Goal: Find specific page/section

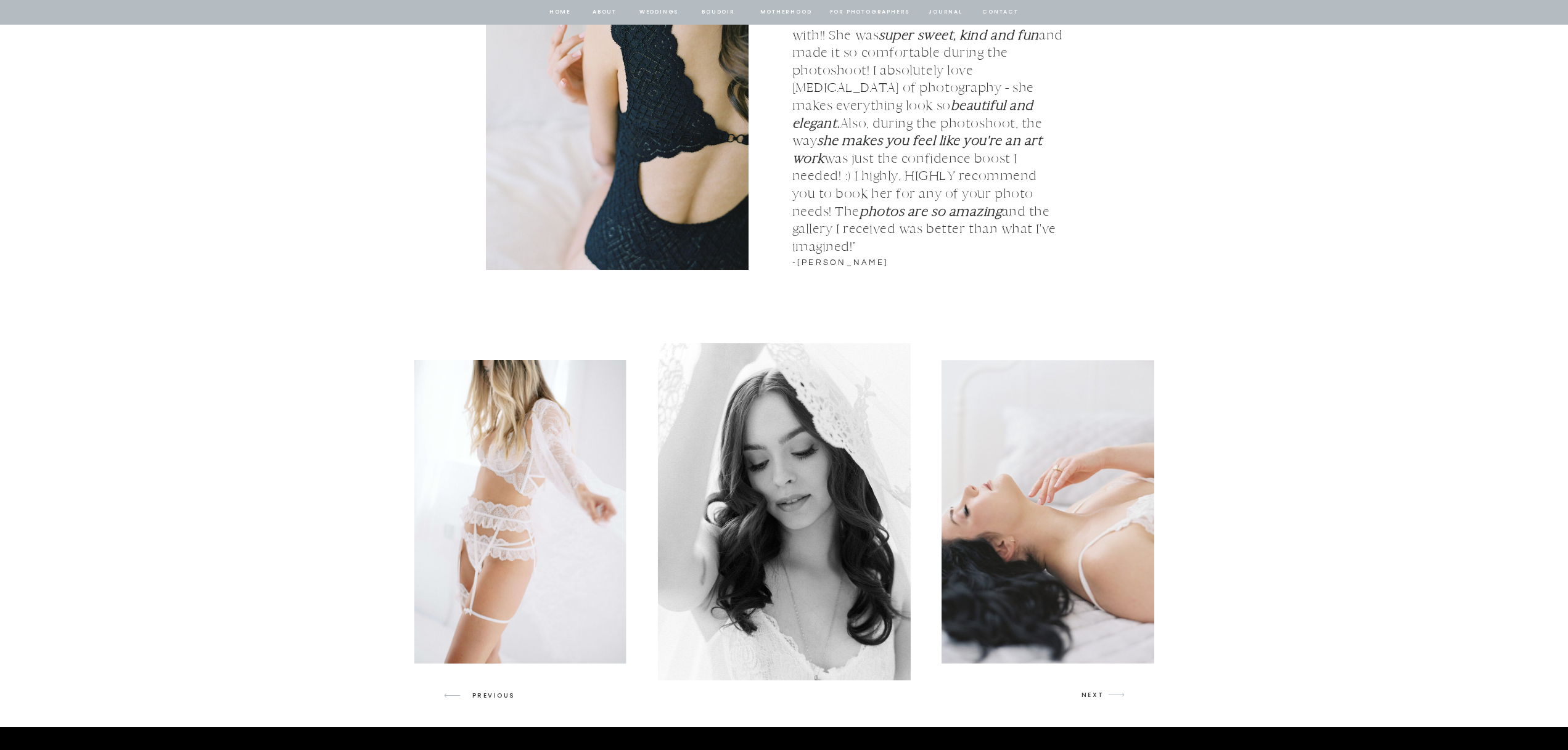
scroll to position [1588, 0]
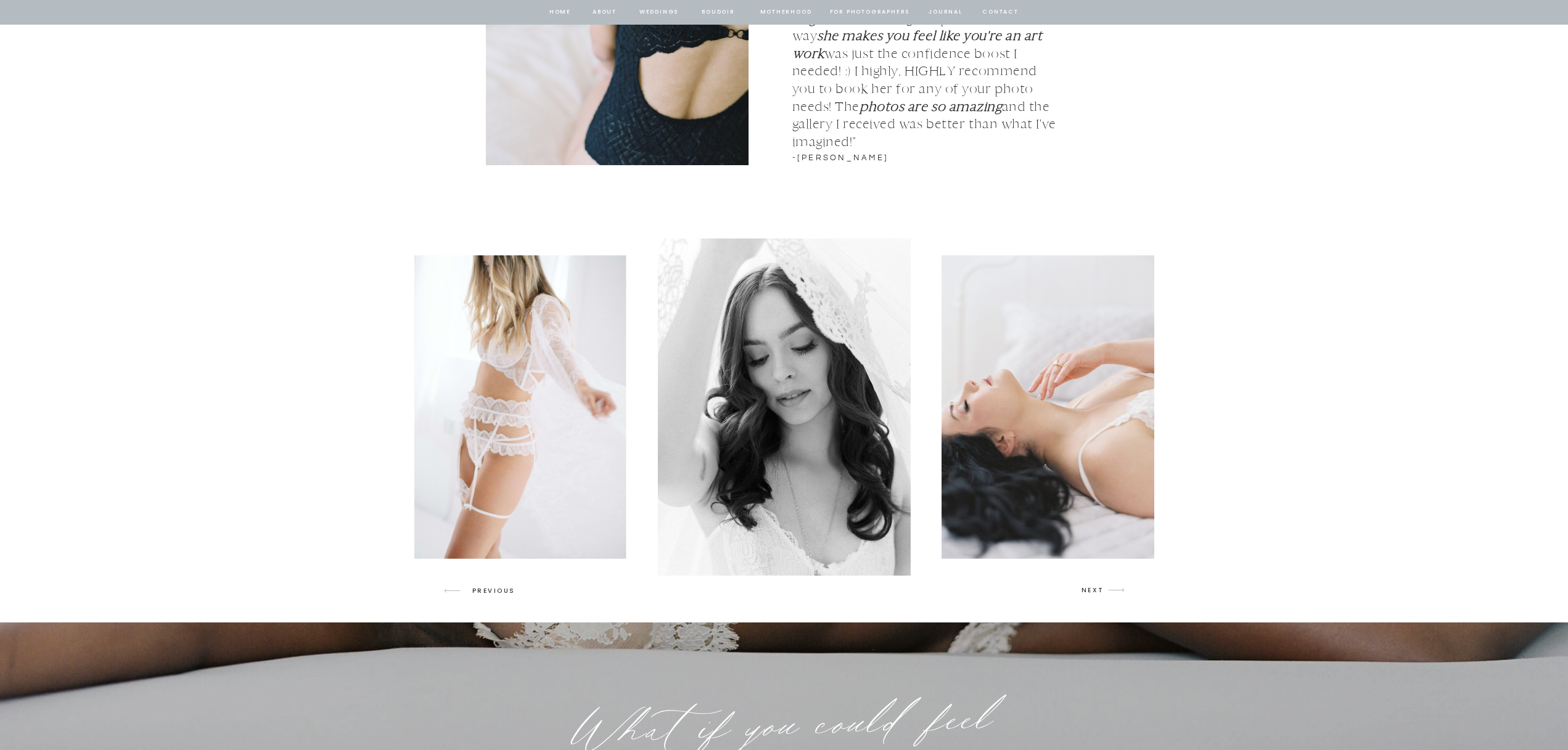
click at [1090, 591] on p "NEXT" at bounding box center [1093, 590] width 23 height 11
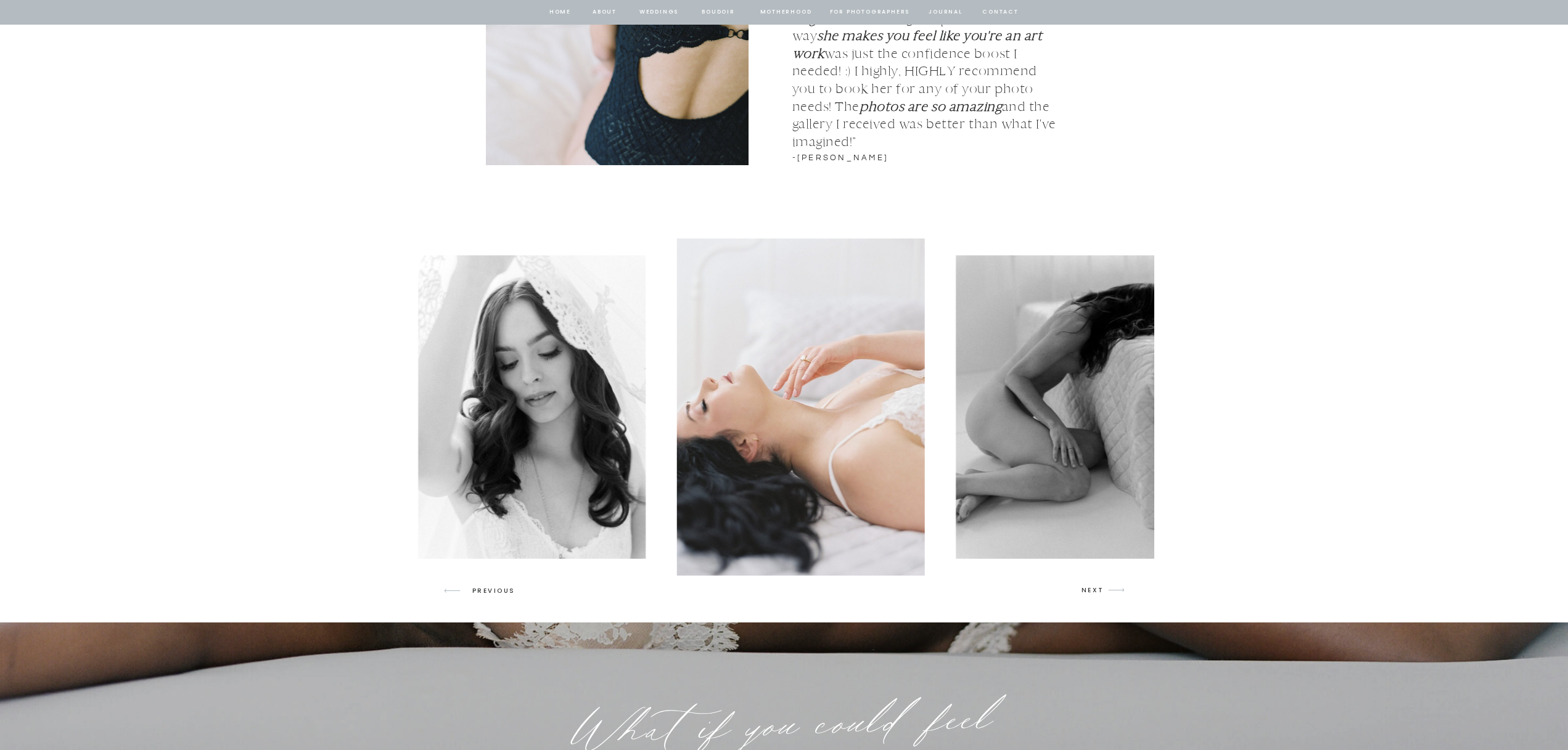
click at [1090, 591] on p "NEXT" at bounding box center [1093, 590] width 23 height 11
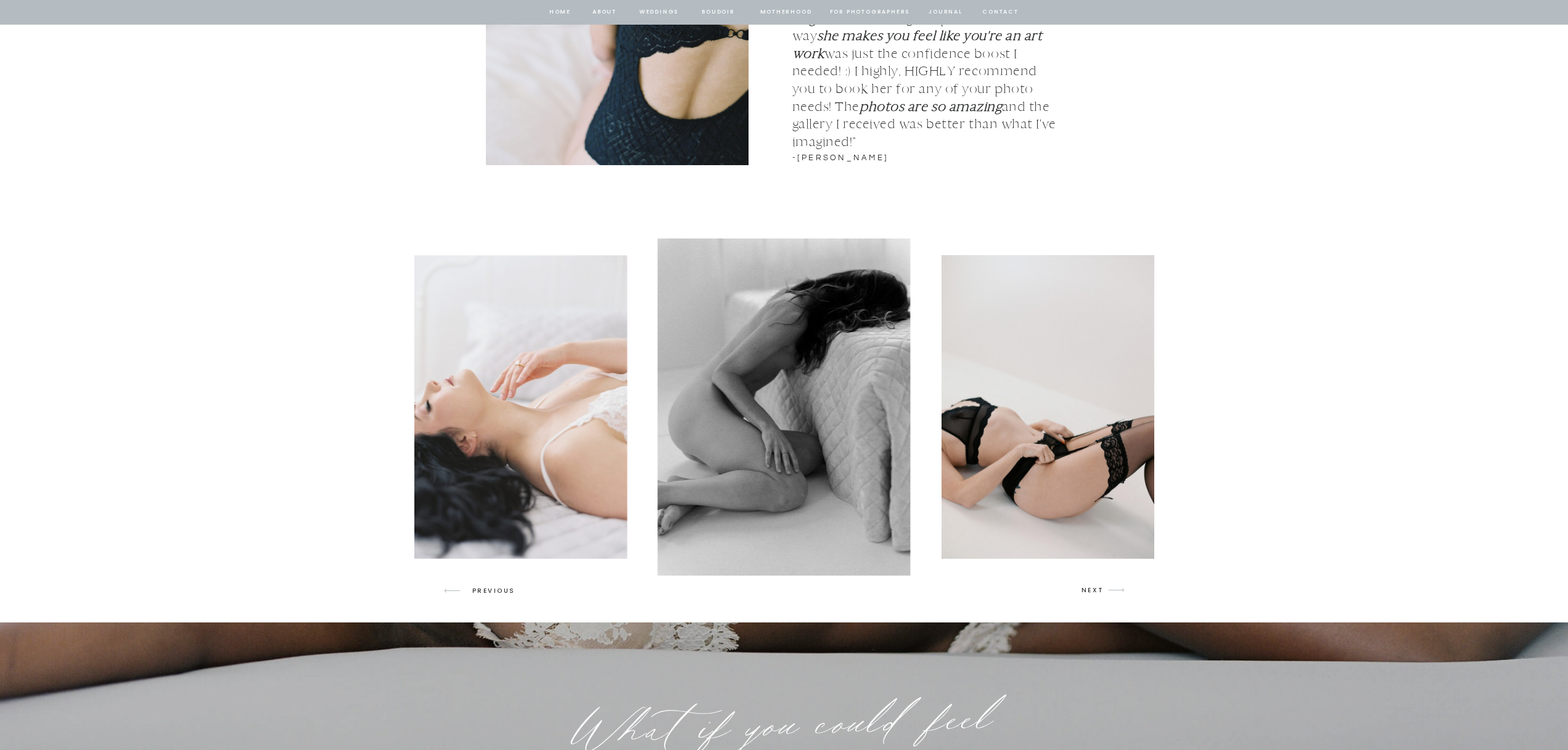
click at [1090, 591] on p "NEXT" at bounding box center [1093, 590] width 23 height 11
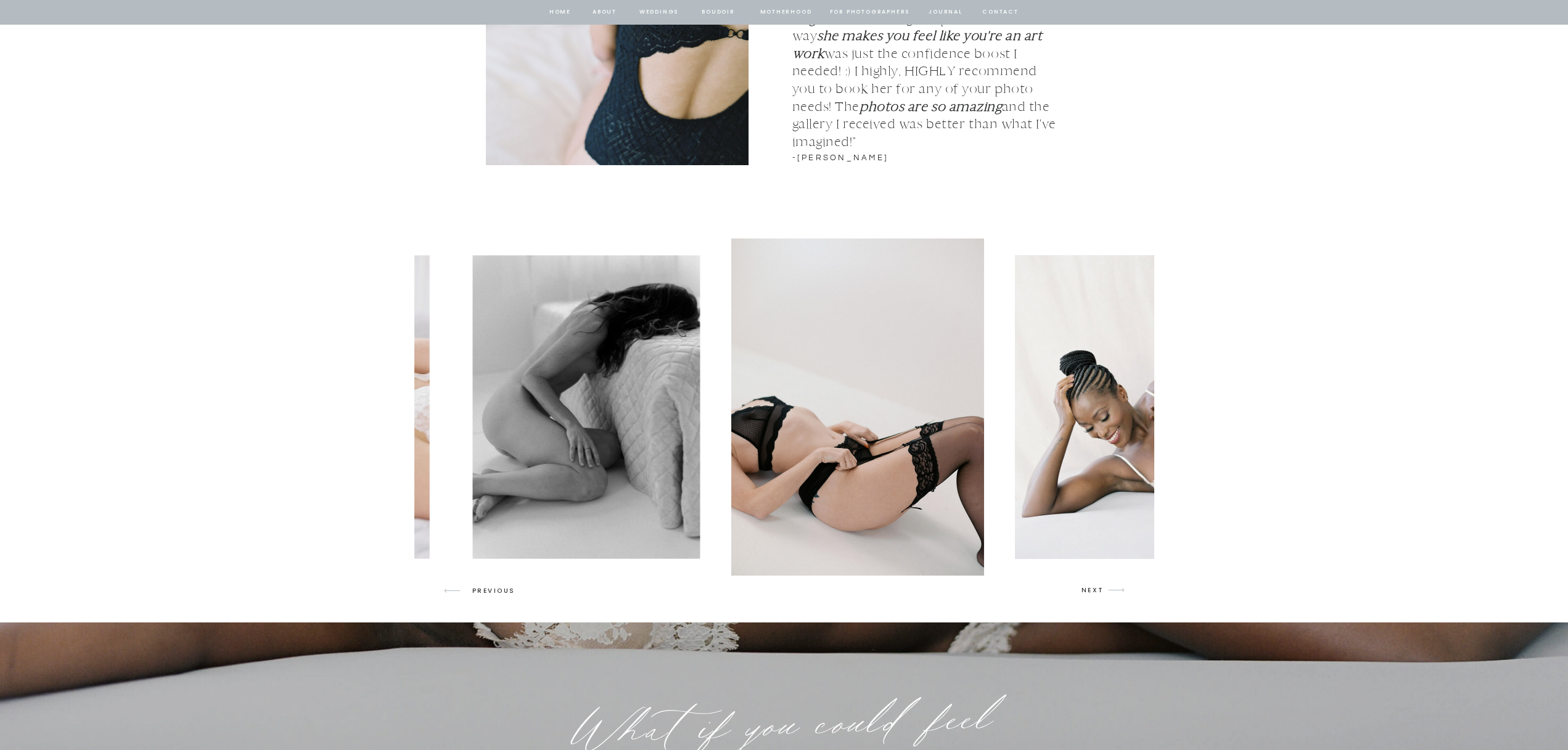
click at [1090, 591] on p "NEXT" at bounding box center [1093, 590] width 23 height 11
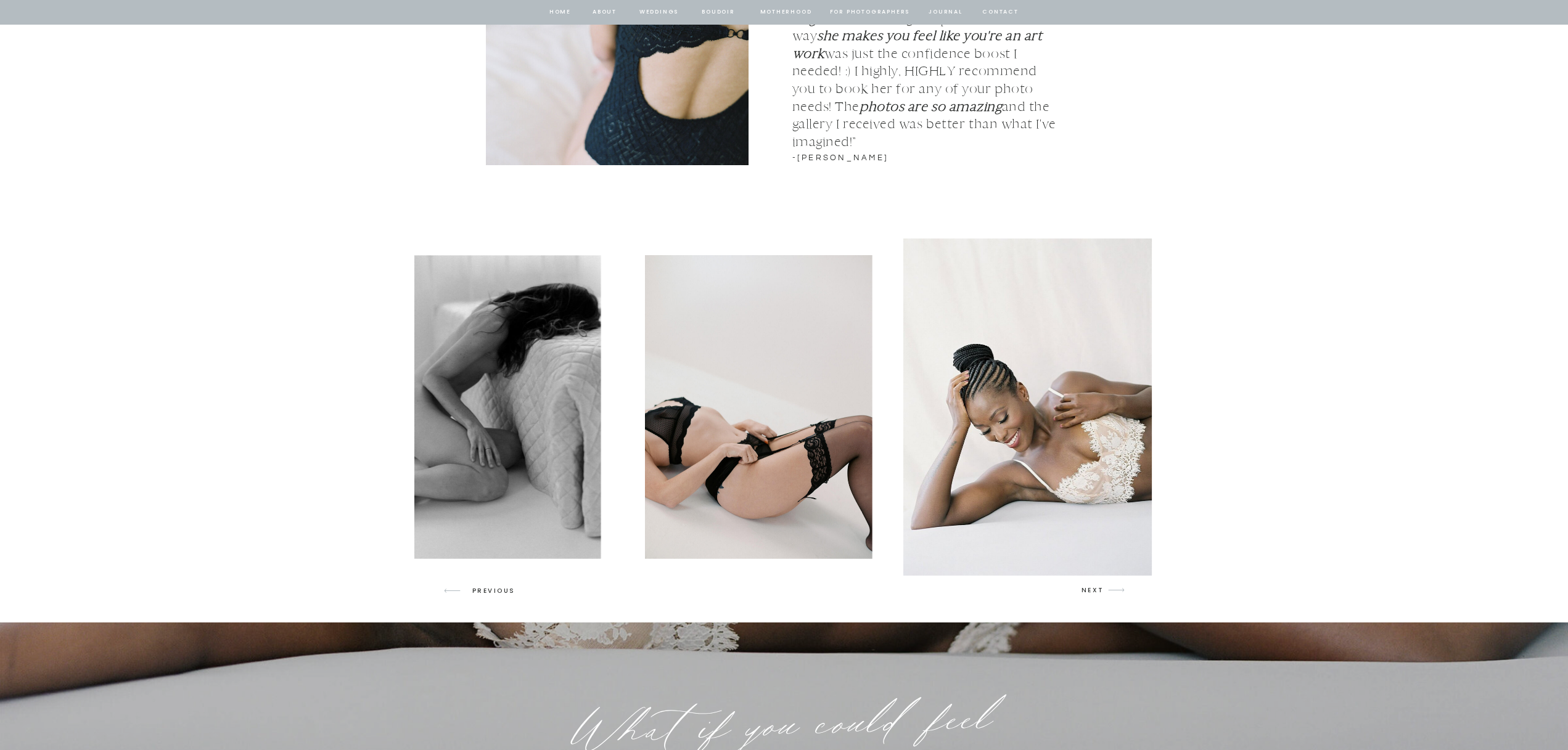
click at [1090, 591] on p "NEXT" at bounding box center [1093, 590] width 23 height 11
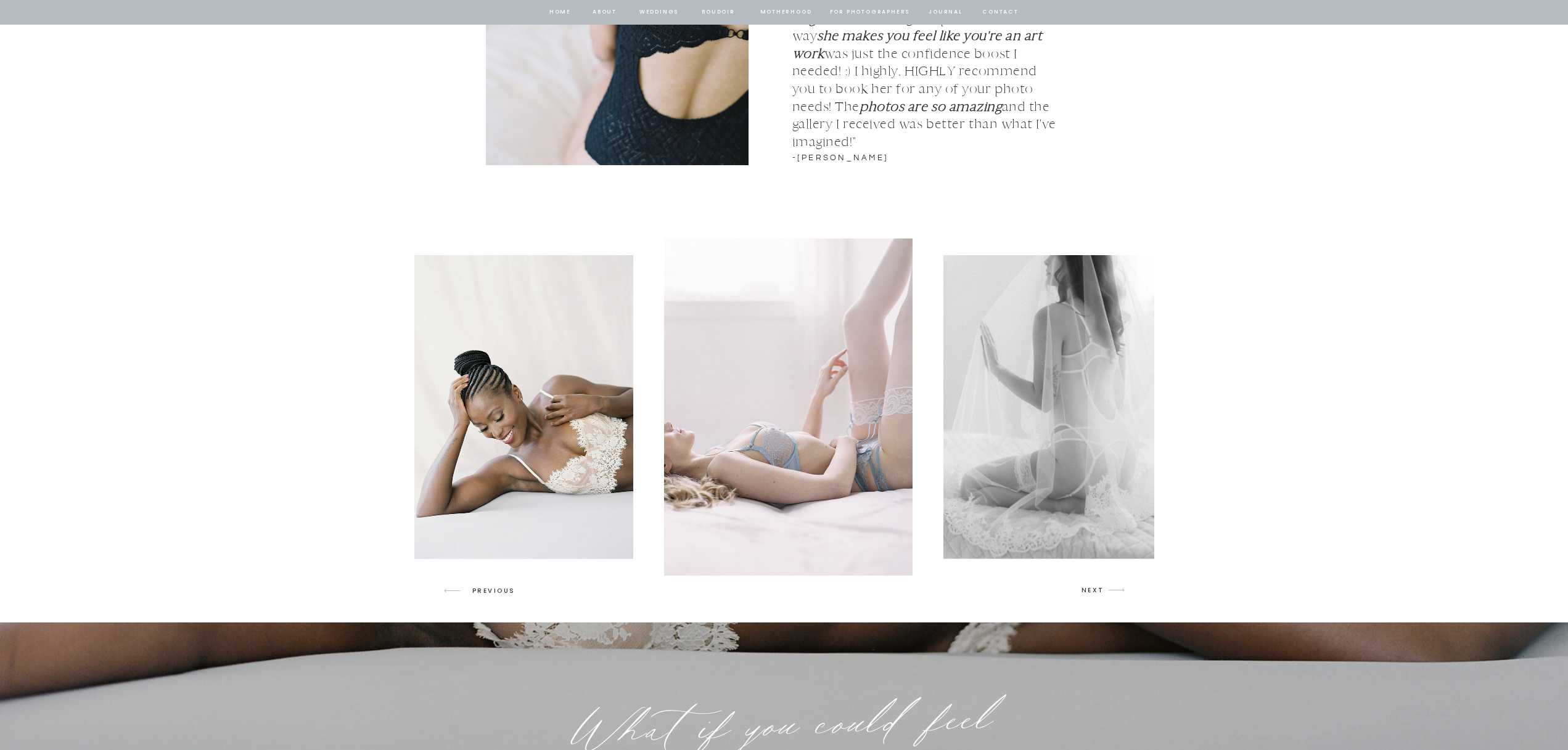
click at [1090, 591] on p "NEXT" at bounding box center [1093, 590] width 23 height 11
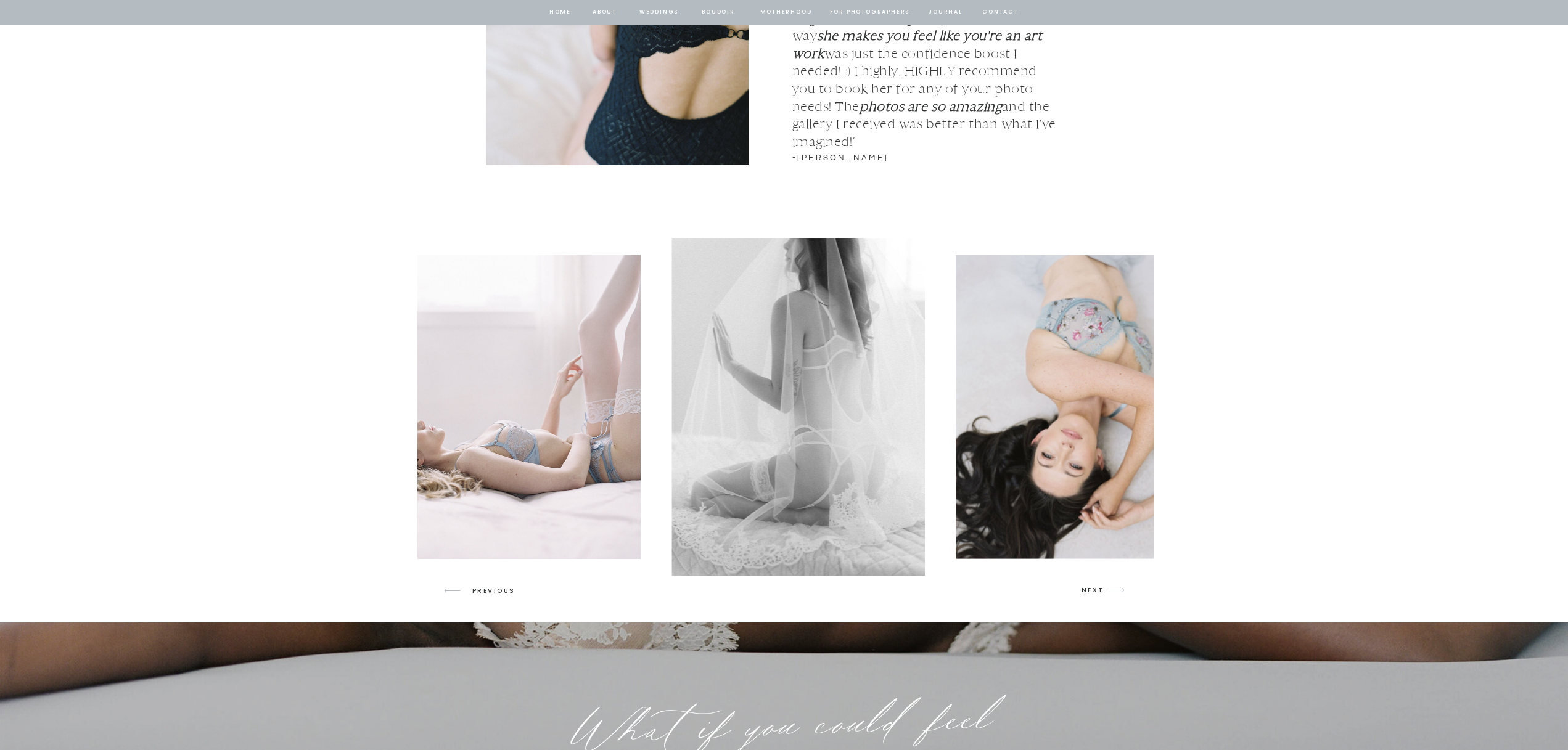
click at [1090, 592] on p "NEXT" at bounding box center [1093, 590] width 23 height 11
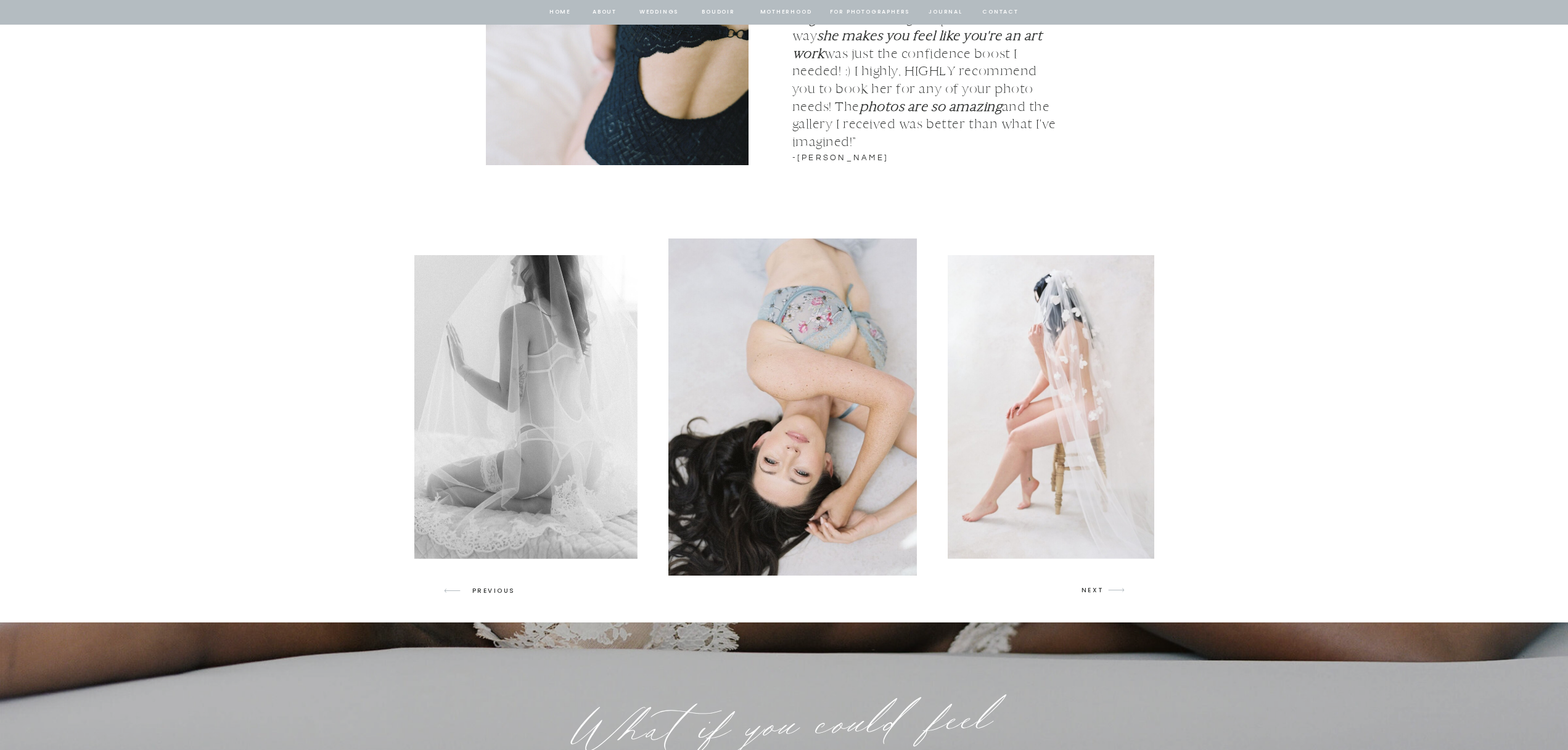
click at [1090, 592] on p "NEXT" at bounding box center [1093, 590] width 23 height 11
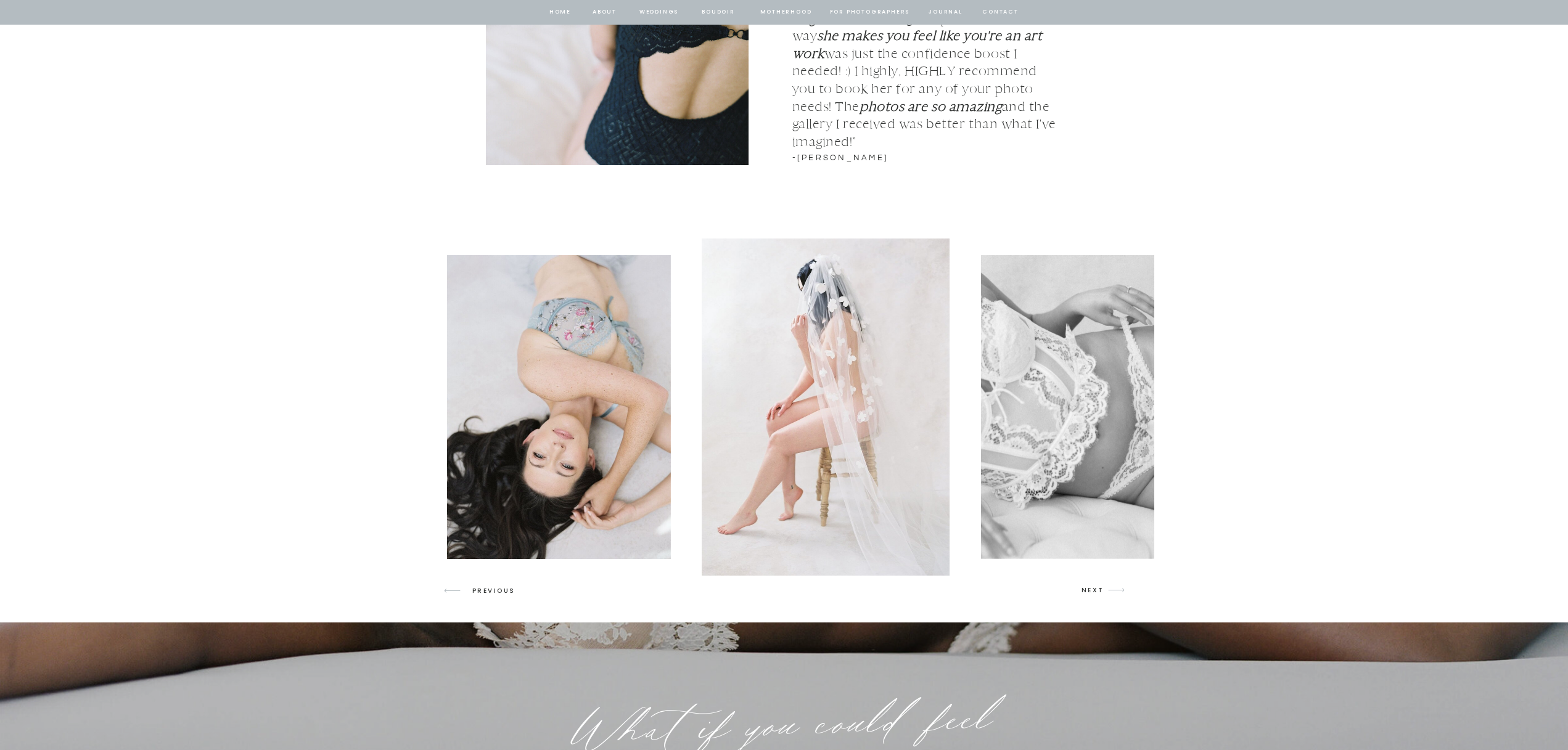
click at [1090, 592] on p "NEXT" at bounding box center [1093, 590] width 23 height 11
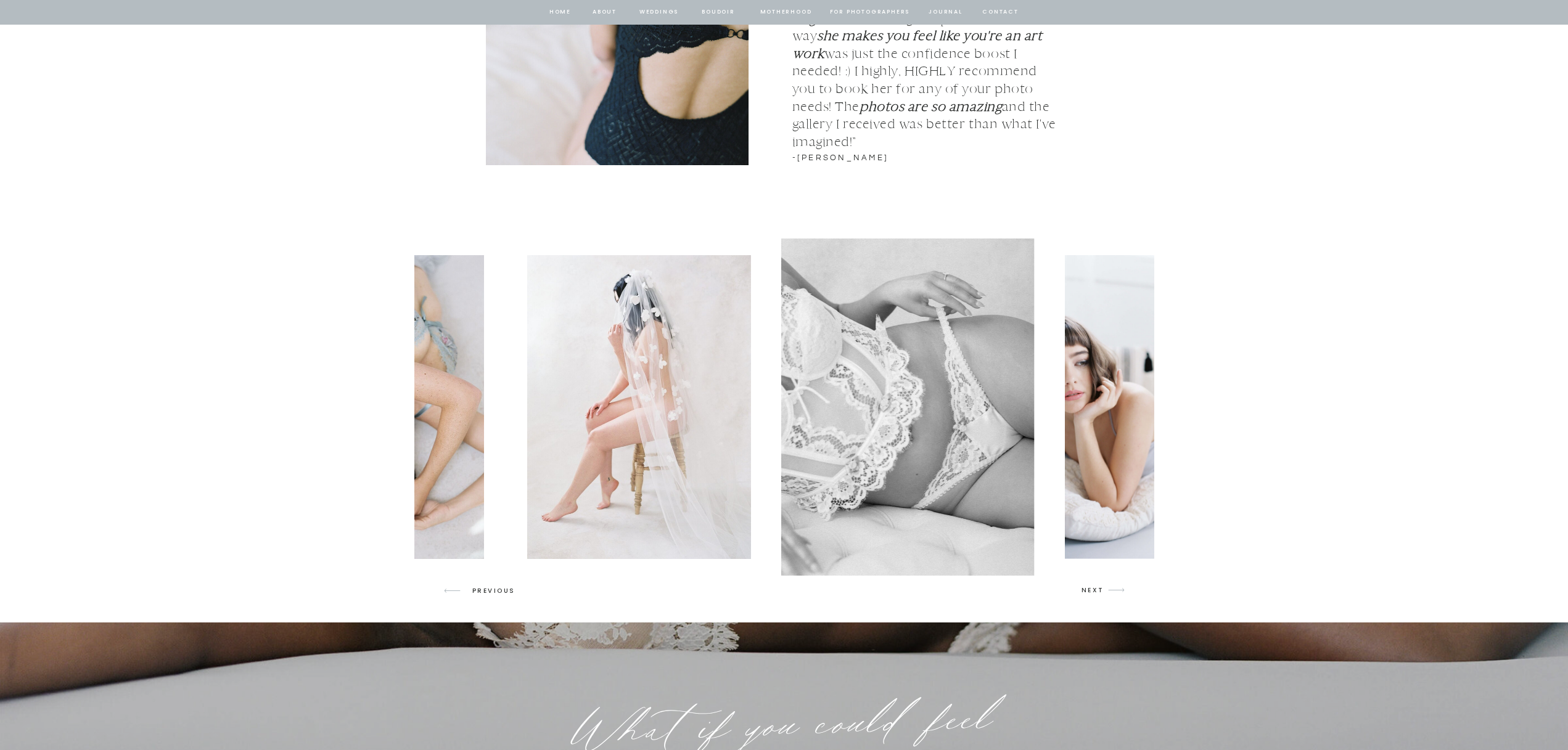
click at [1090, 592] on p "NEXT" at bounding box center [1093, 590] width 23 height 11
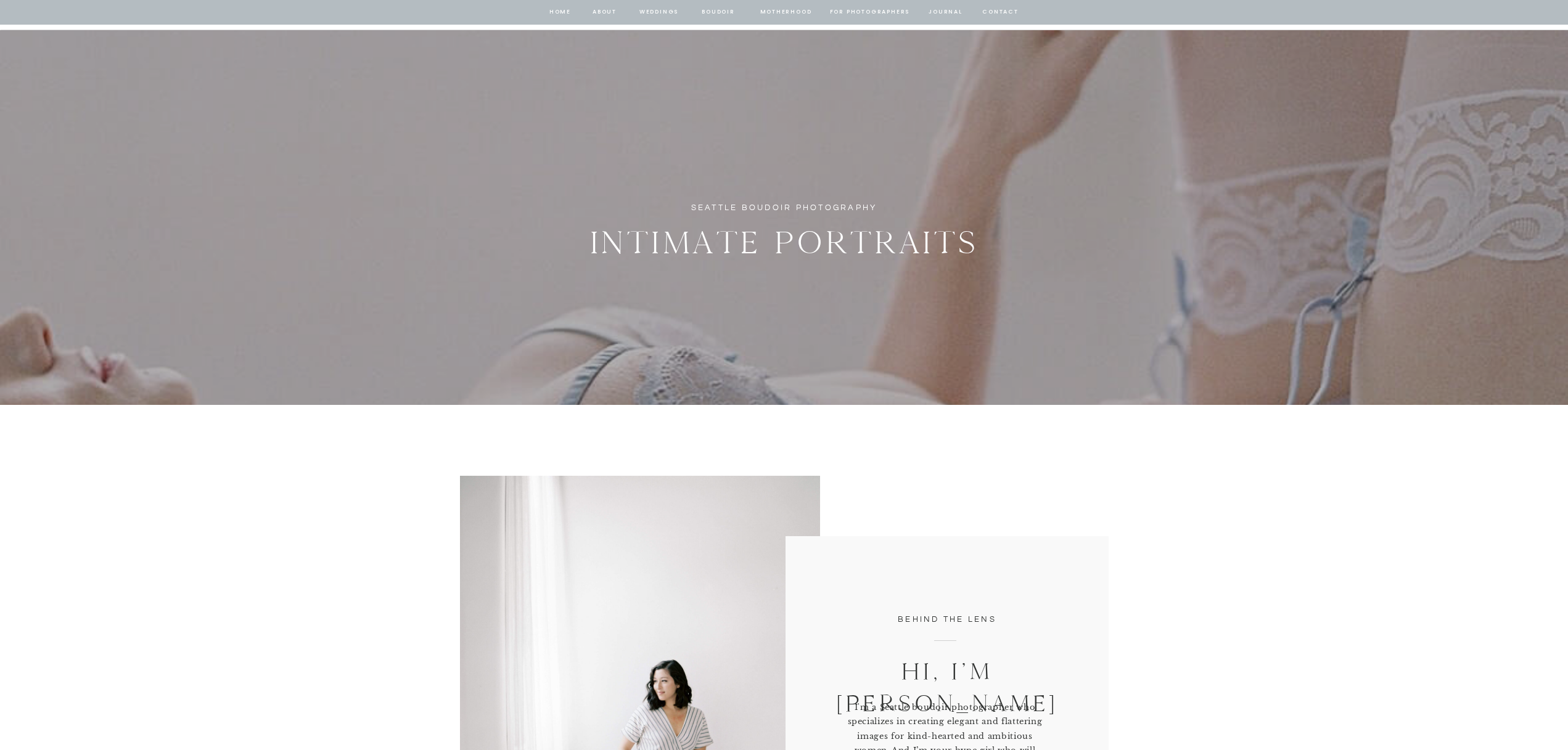
scroll to position [0, 0]
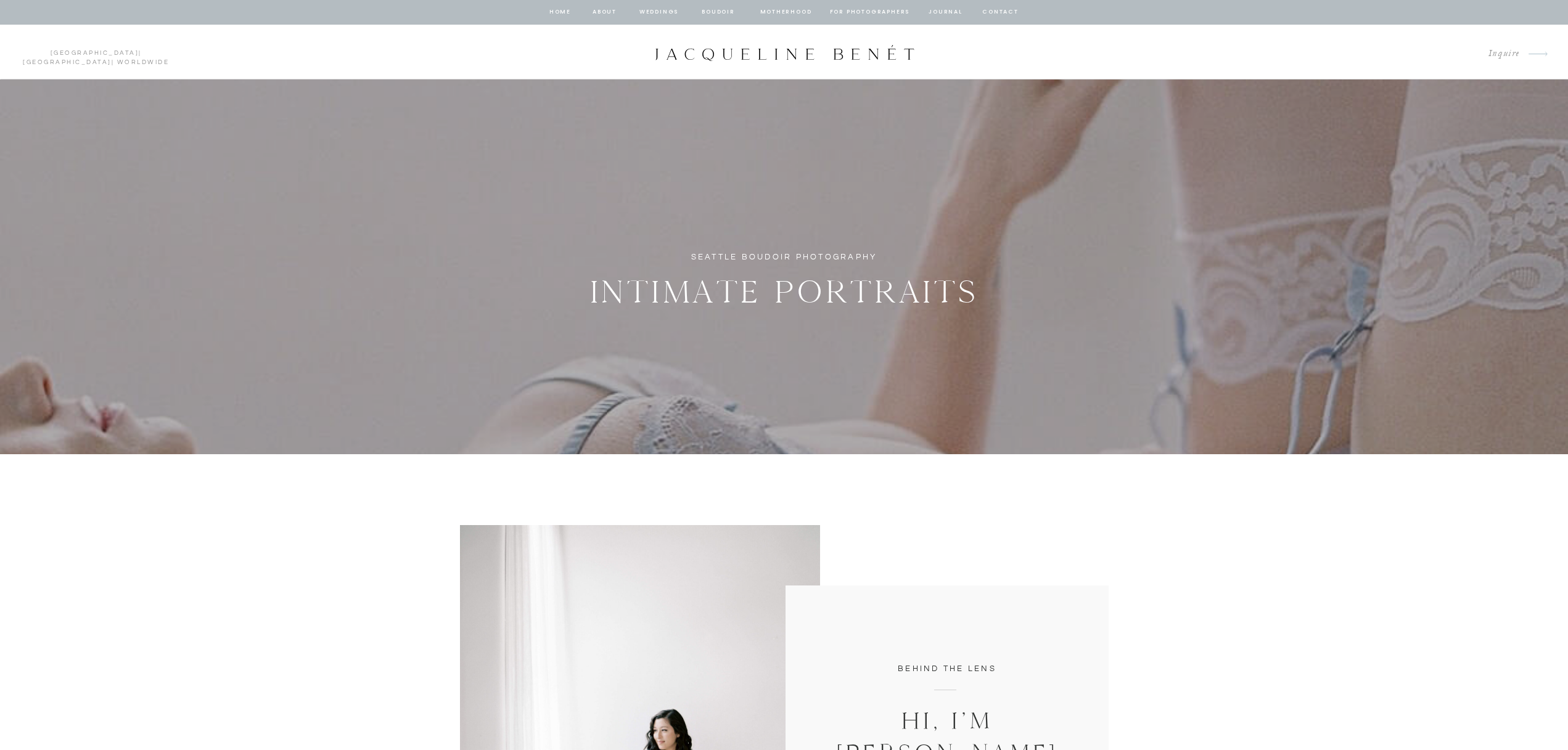
click at [937, 8] on nav "journal" at bounding box center [946, 12] width 38 height 11
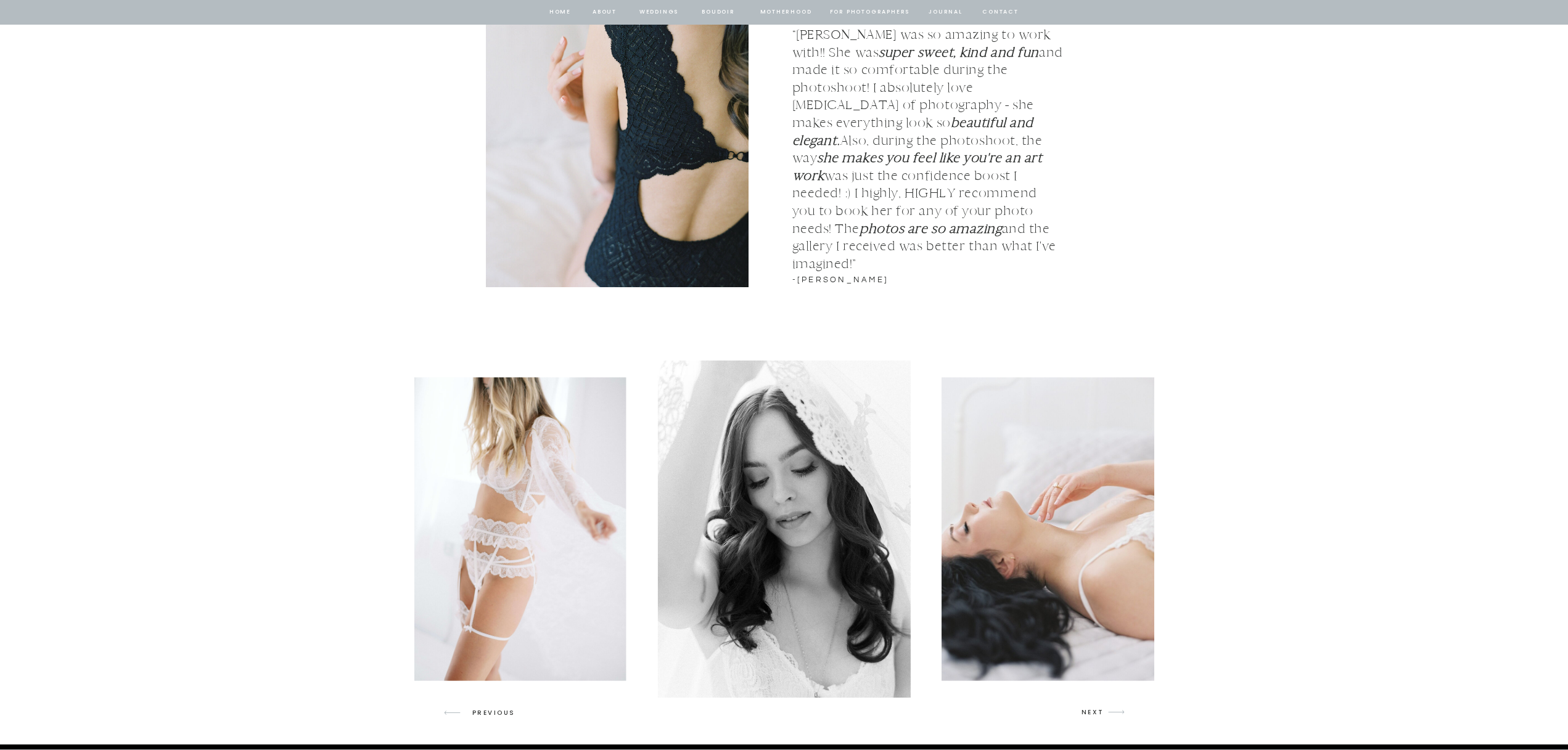
scroll to position [1448, 0]
